Goal: Communication & Community: Answer question/provide support

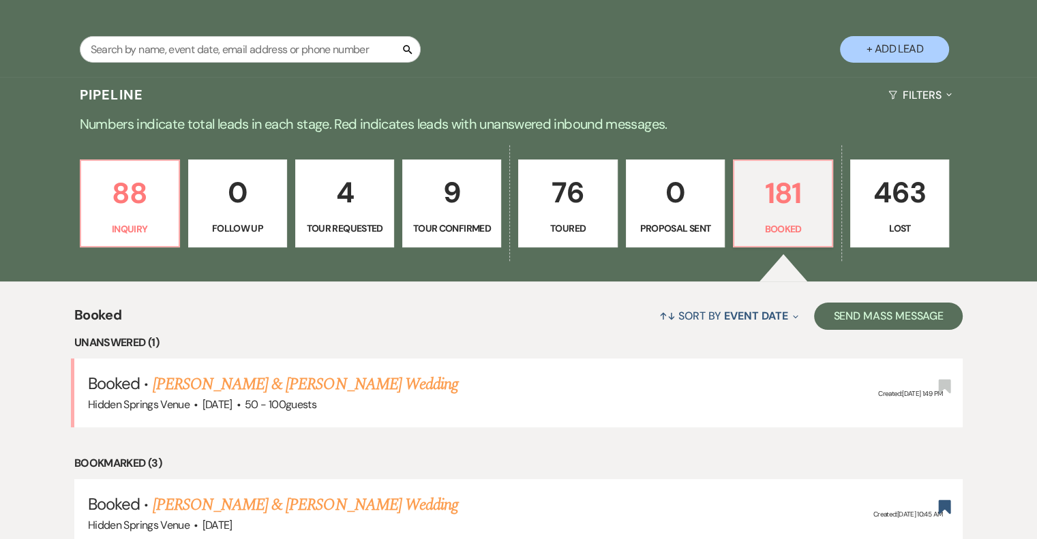
scroll to position [273, 0]
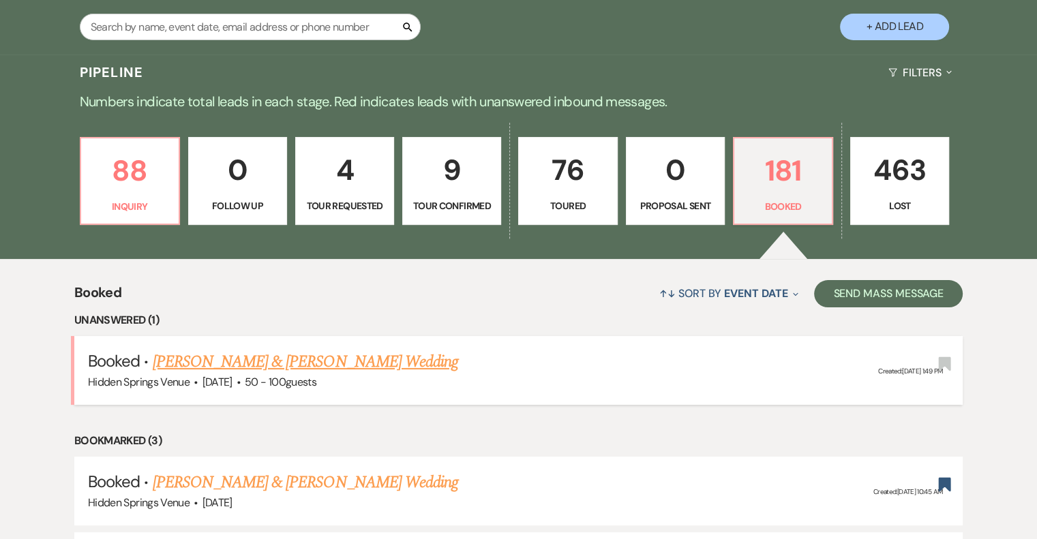
click at [419, 365] on link "[PERSON_NAME] & [PERSON_NAME] Wedding" at bounding box center [305, 362] width 305 height 25
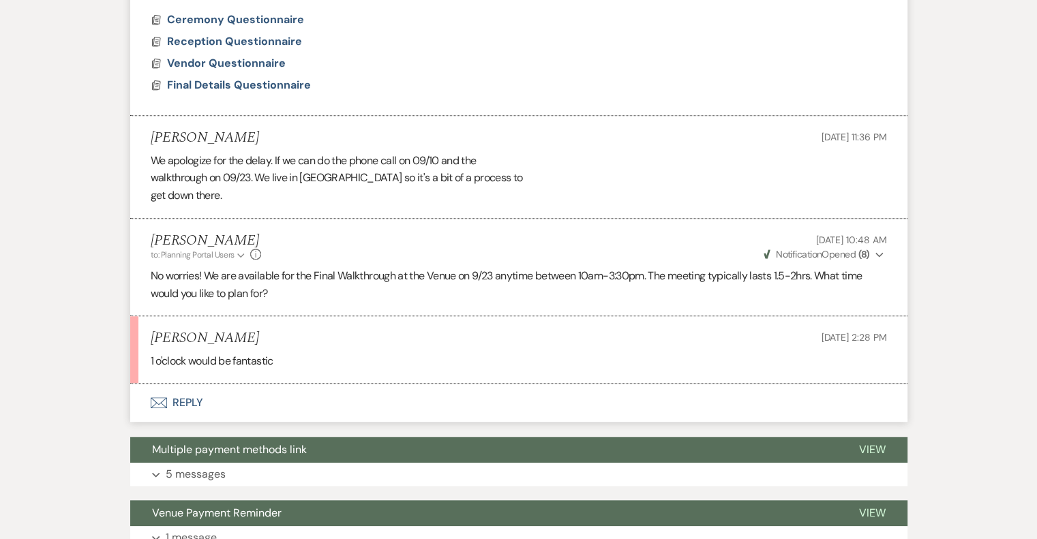
scroll to position [1023, 0]
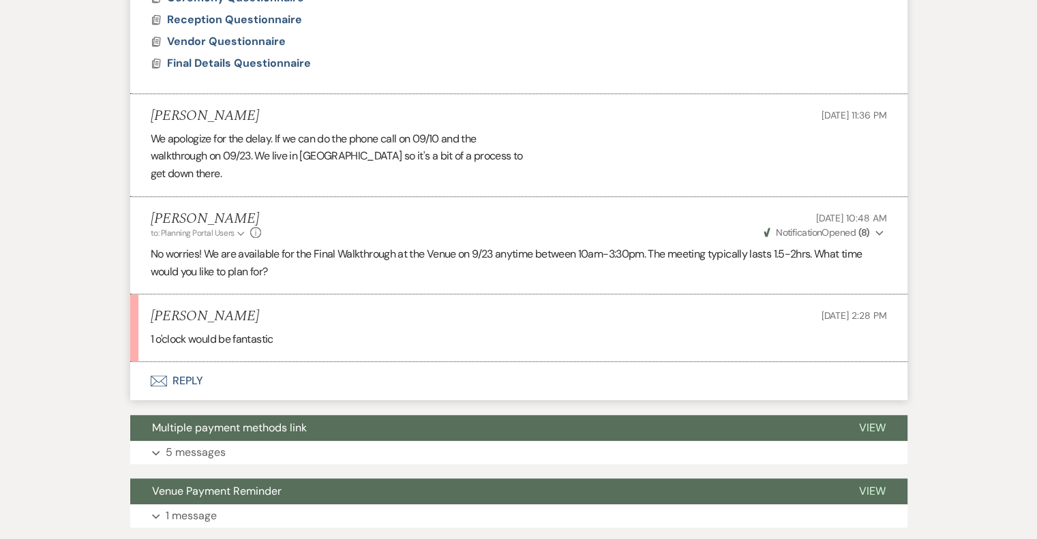
click at [196, 386] on button "Envelope Reply" at bounding box center [518, 381] width 777 height 38
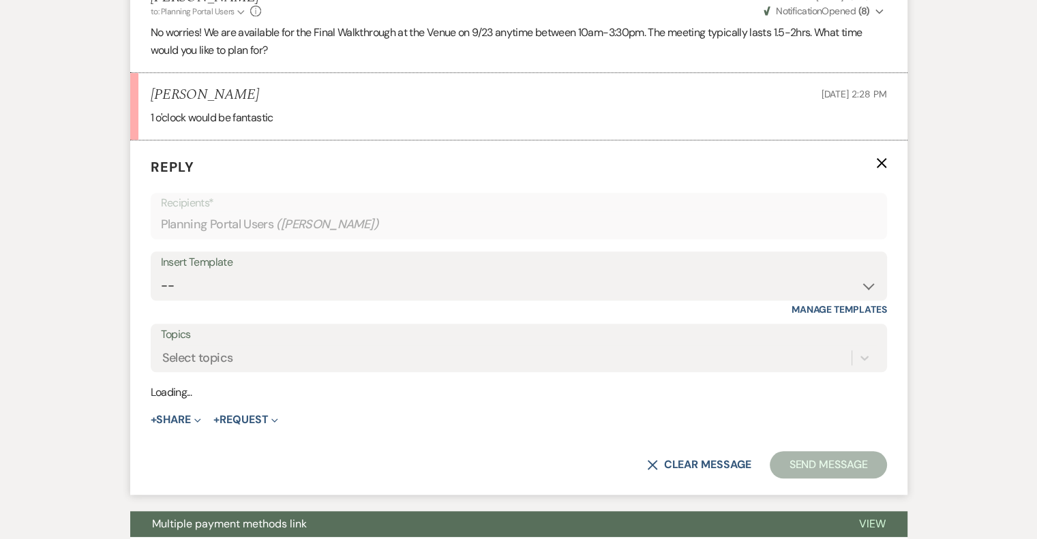
scroll to position [1255, 0]
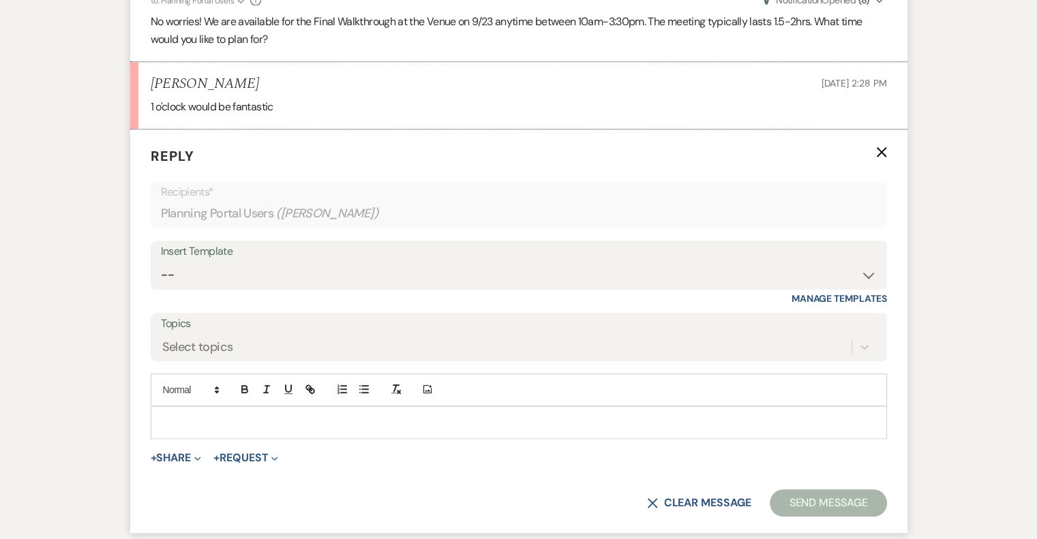
click at [224, 423] on p at bounding box center [519, 422] width 714 height 15
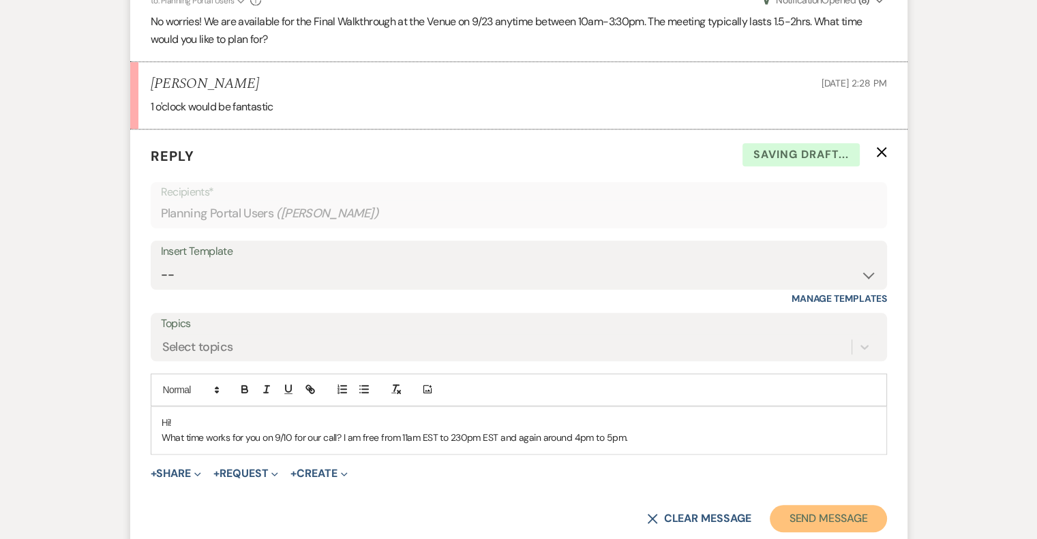
click at [815, 511] on button "Send Message" at bounding box center [828, 518] width 117 height 27
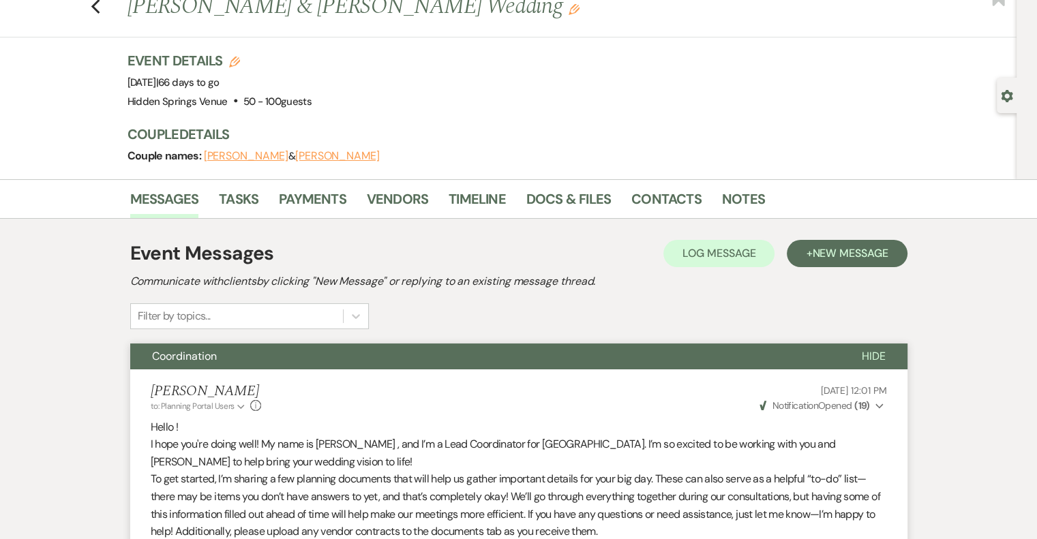
scroll to position [0, 0]
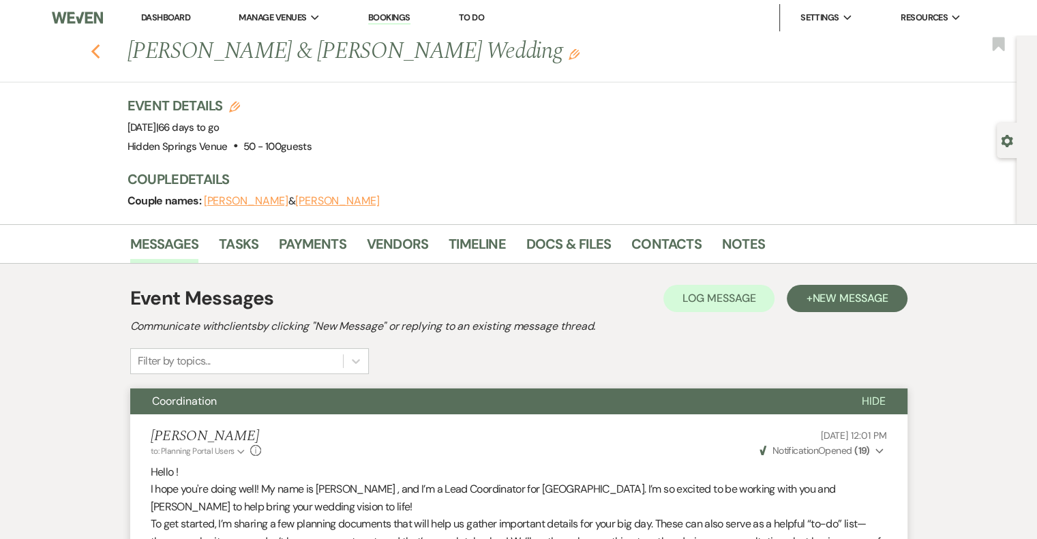
click at [97, 48] on icon "Previous" at bounding box center [96, 52] width 10 height 16
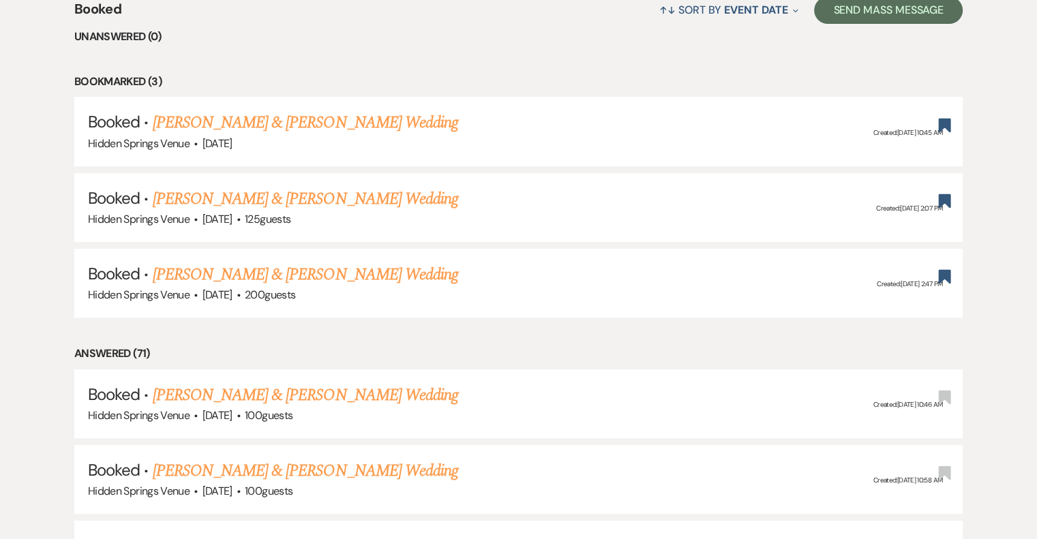
scroll to position [614, 0]
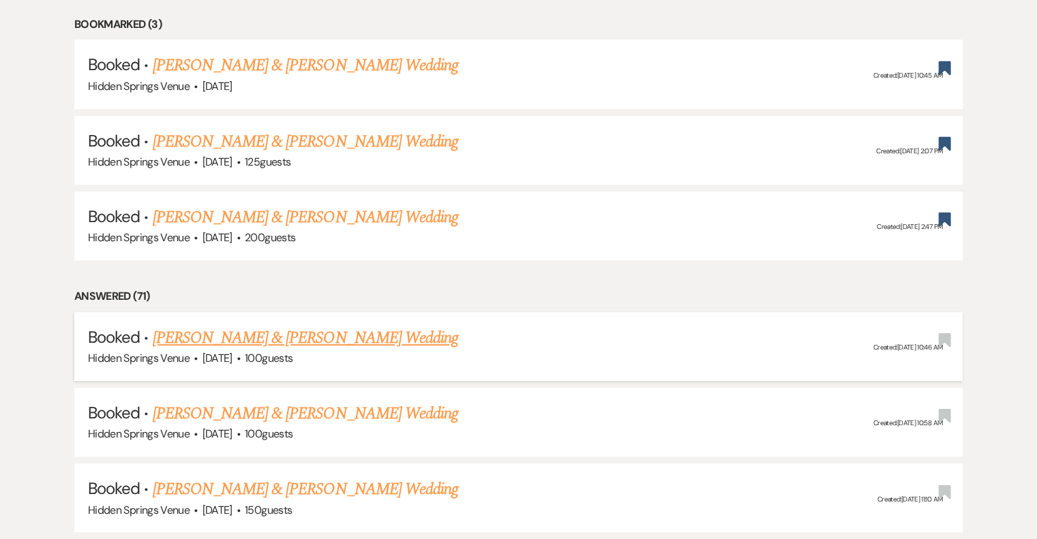
click at [329, 333] on link "[PERSON_NAME] & [PERSON_NAME] Wedding" at bounding box center [305, 338] width 305 height 25
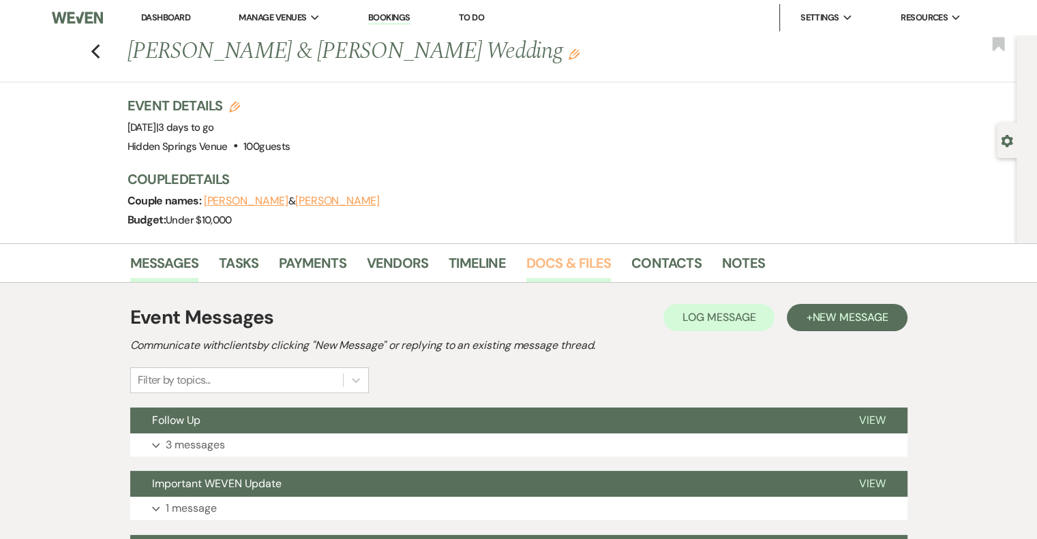
click at [552, 267] on link "Docs & Files" at bounding box center [568, 267] width 85 height 30
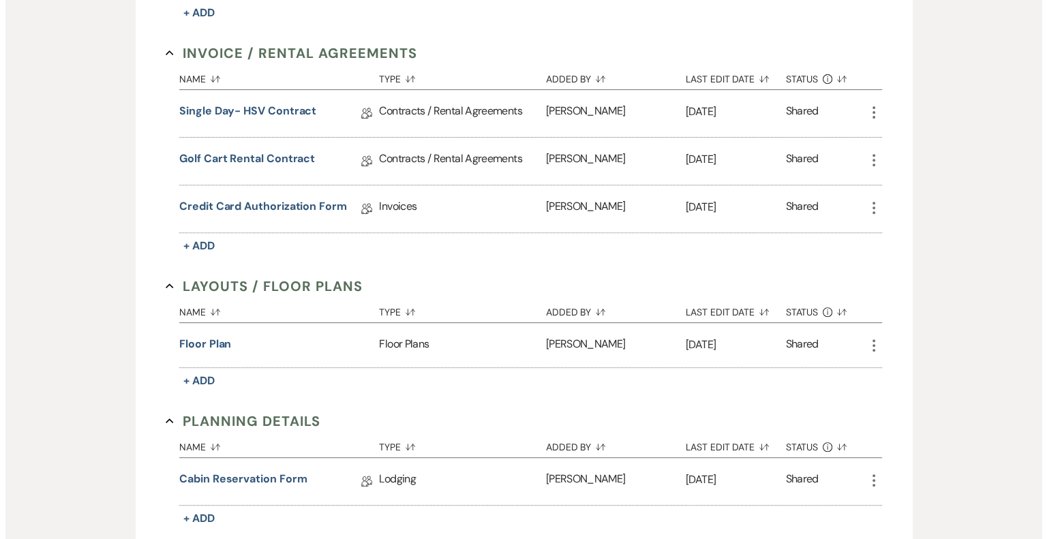
scroll to position [545, 0]
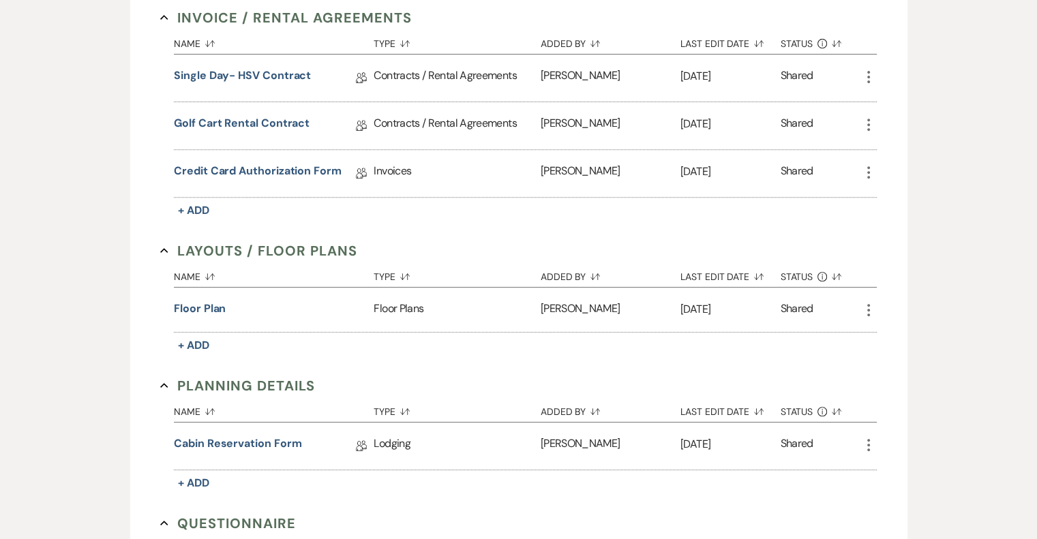
click at [596, 305] on div "[PERSON_NAME]" at bounding box center [611, 310] width 140 height 44
click at [183, 305] on button "Floor Plan" at bounding box center [200, 309] width 52 height 16
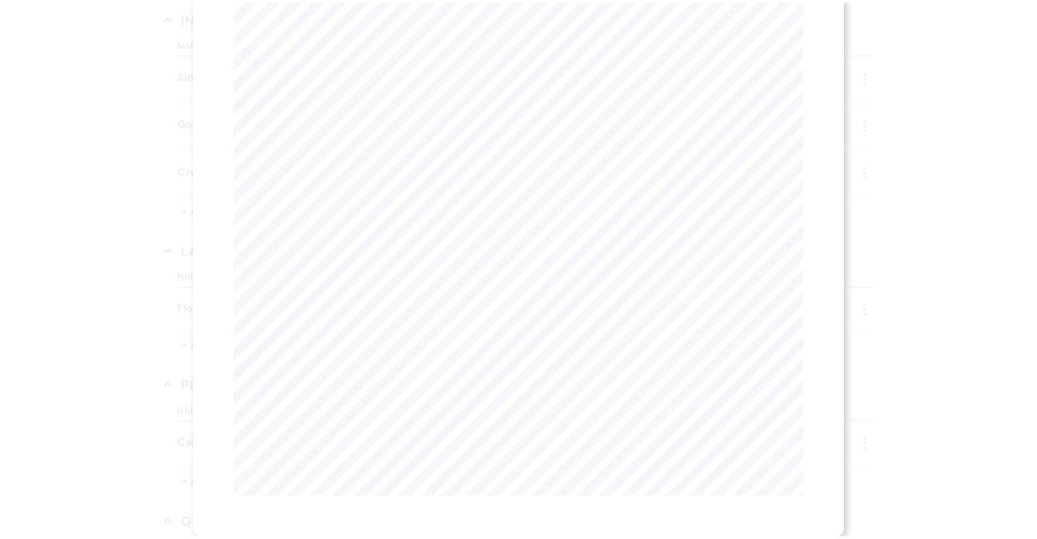
scroll to position [0, 0]
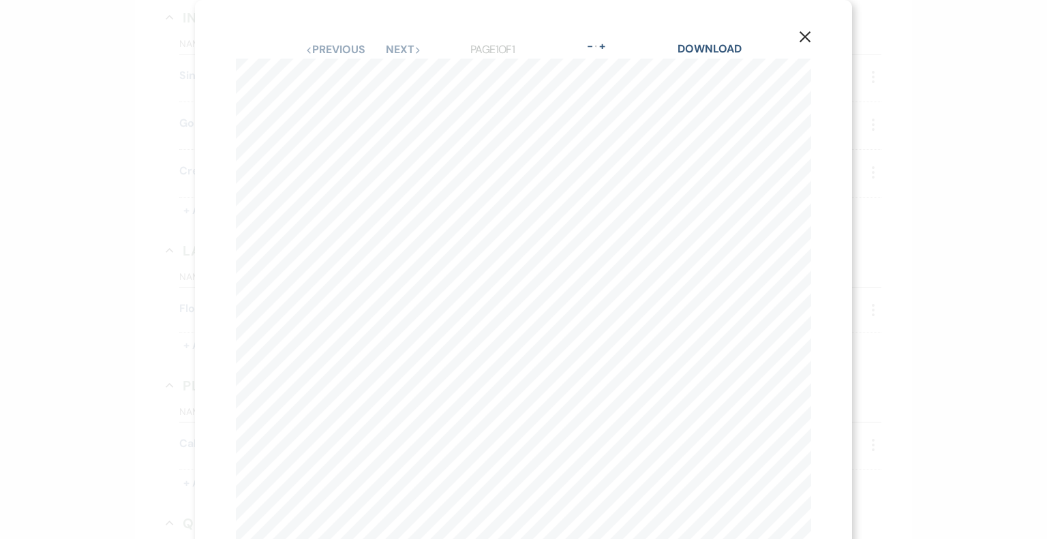
click at [799, 39] on icon "X" at bounding box center [805, 37] width 12 height 12
